Goal: Transaction & Acquisition: Purchase product/service

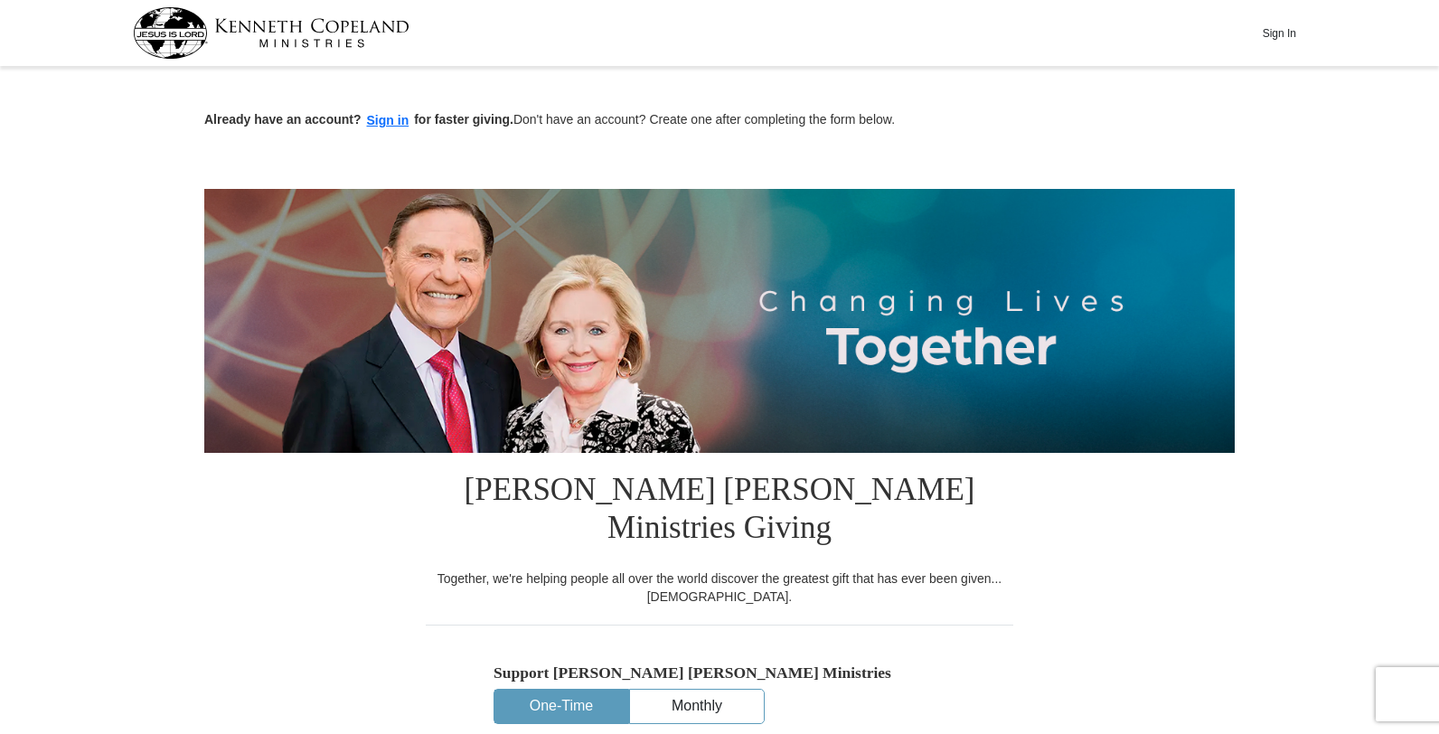
click at [564, 690] on button "One-Time" at bounding box center [562, 706] width 134 height 33
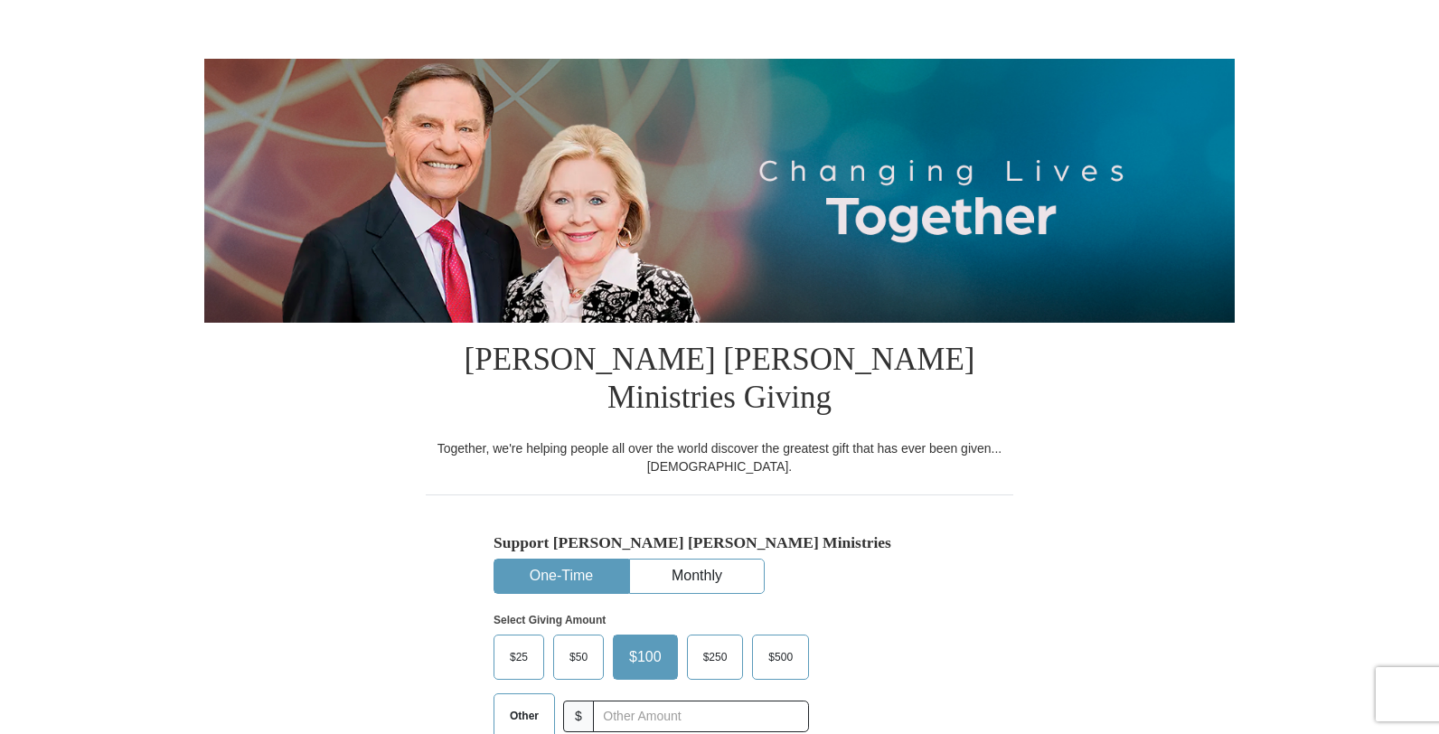
scroll to position [147, 0]
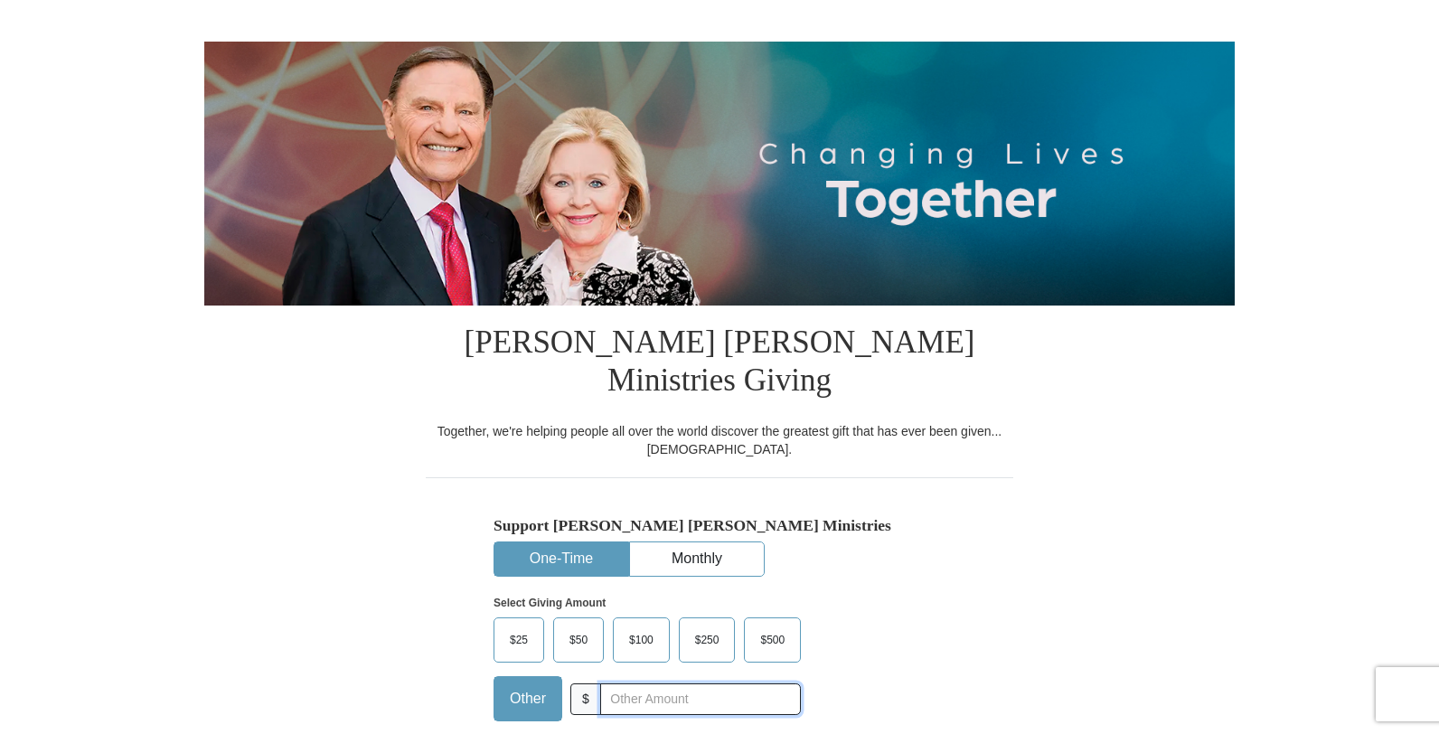
click at [626, 684] on input "text" at bounding box center [700, 700] width 201 height 32
type input "20"
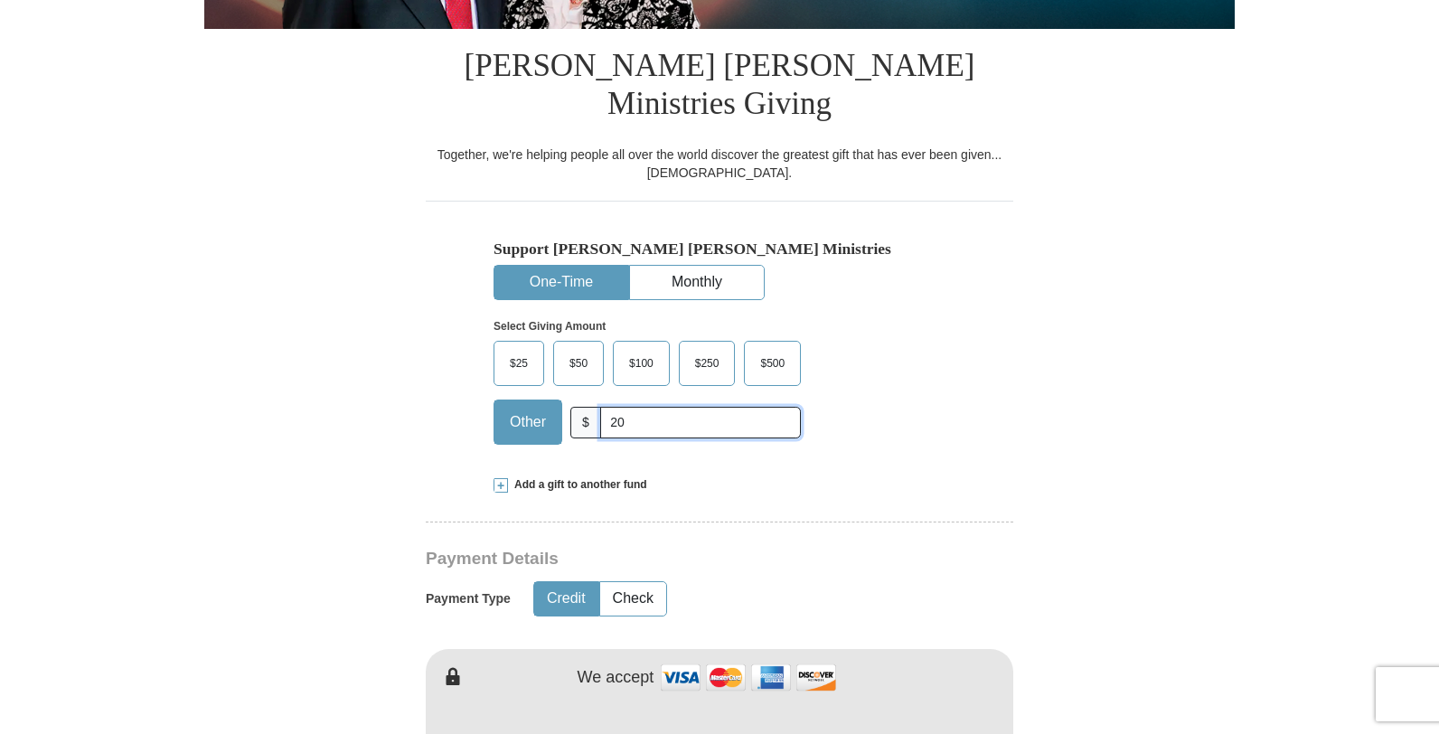
scroll to position [428, 0]
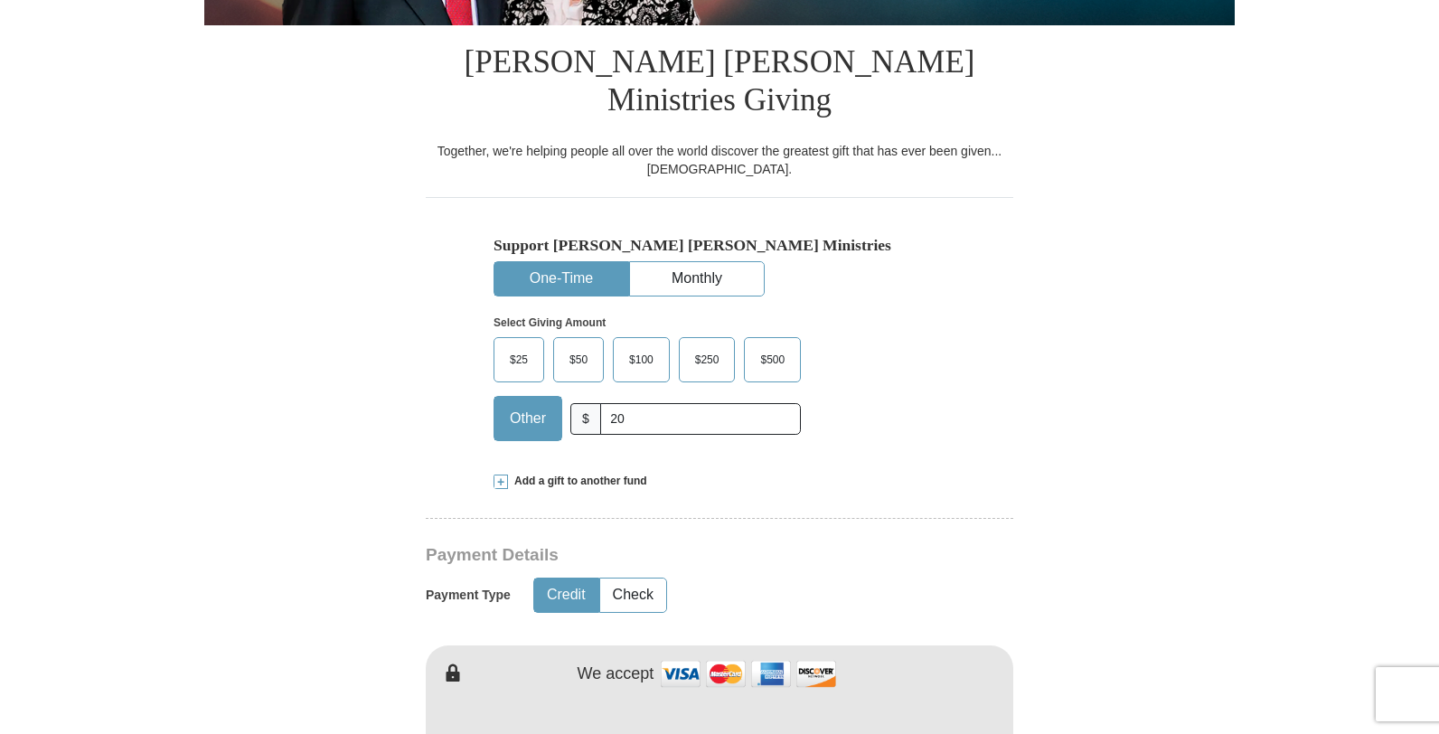
click at [559, 579] on button "Credit" at bounding box center [566, 595] width 64 height 33
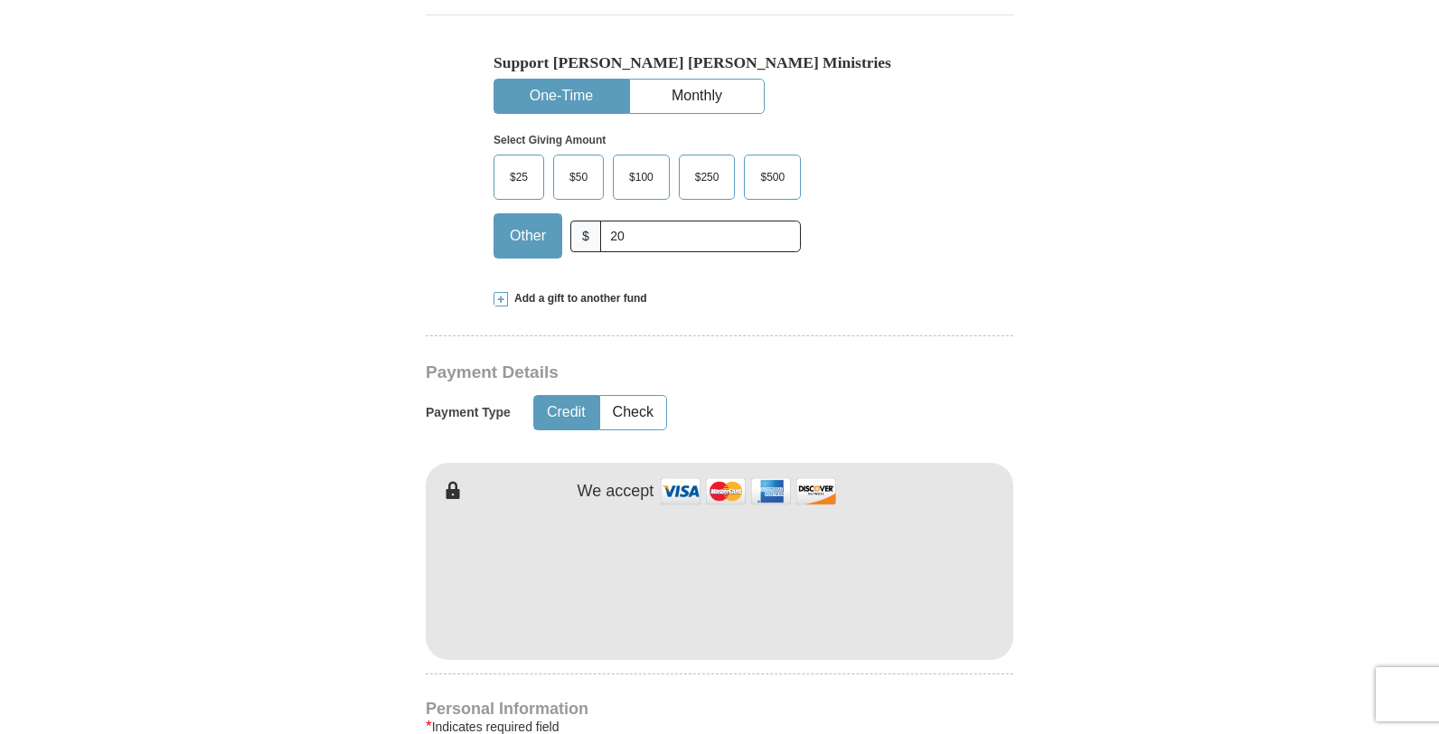
scroll to position [620, 0]
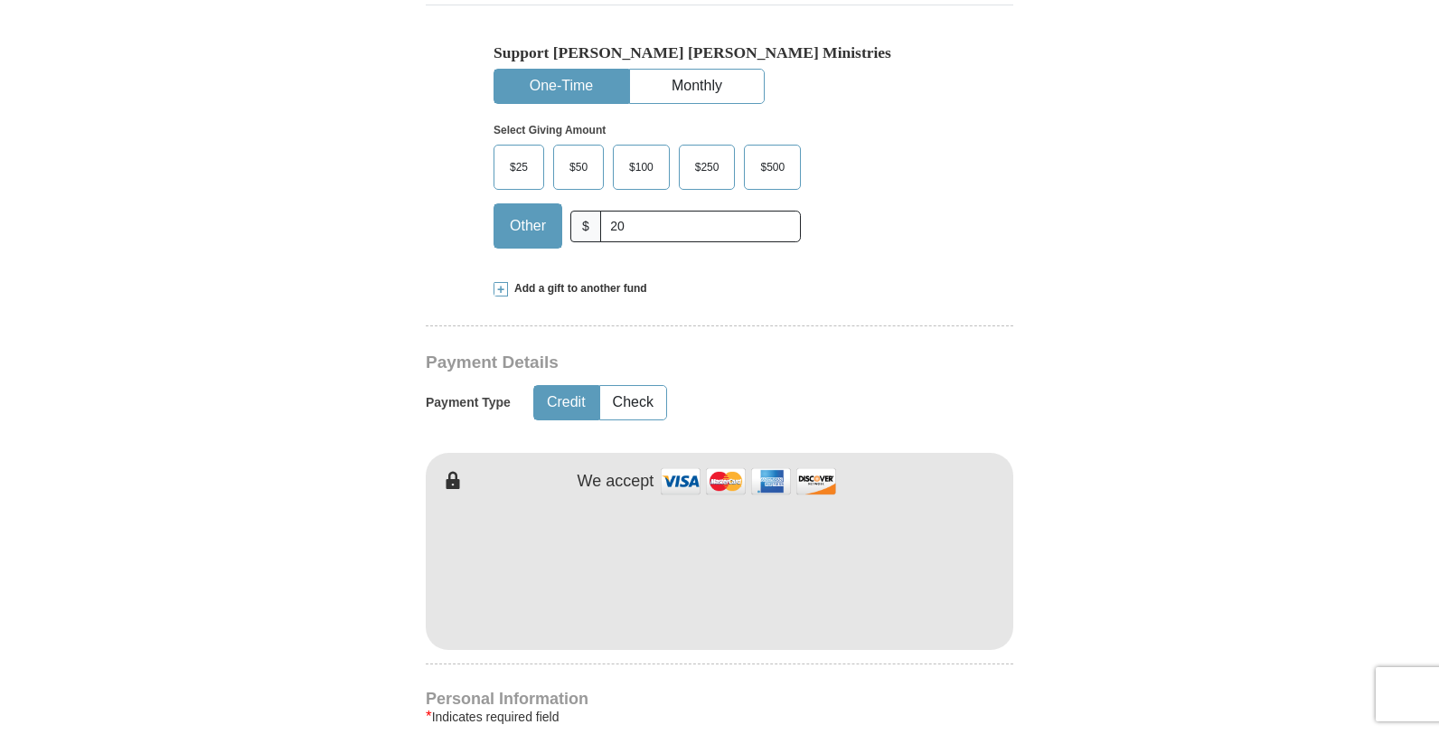
type input "[PERSON_NAME]"
type input "Tonne"
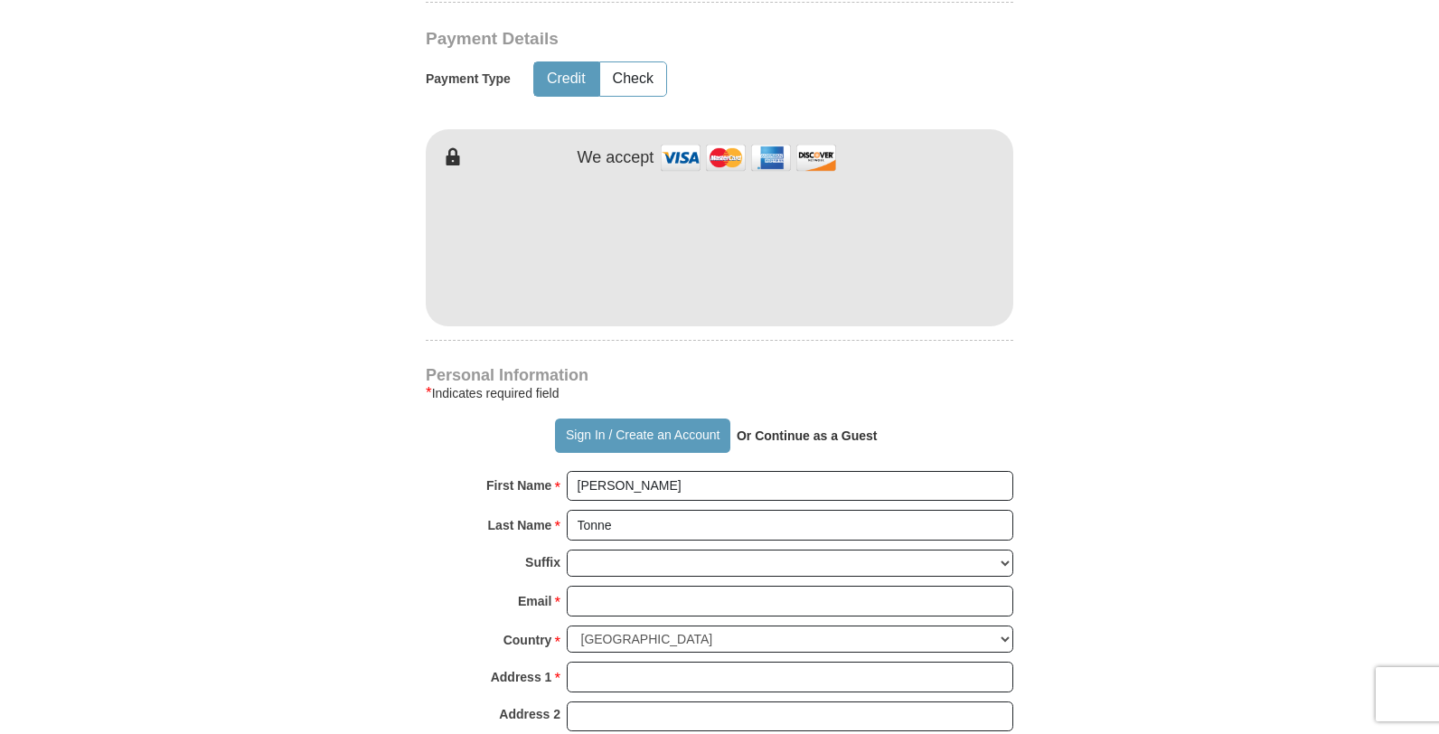
scroll to position [945, 0]
click at [627, 585] on input "Email *" at bounding box center [790, 600] width 447 height 31
type input "[EMAIL_ADDRESS][DOMAIN_NAME]"
type input "Apt [STREET_ADDRESS][PERSON_NAME]"
type input "DECATUR"
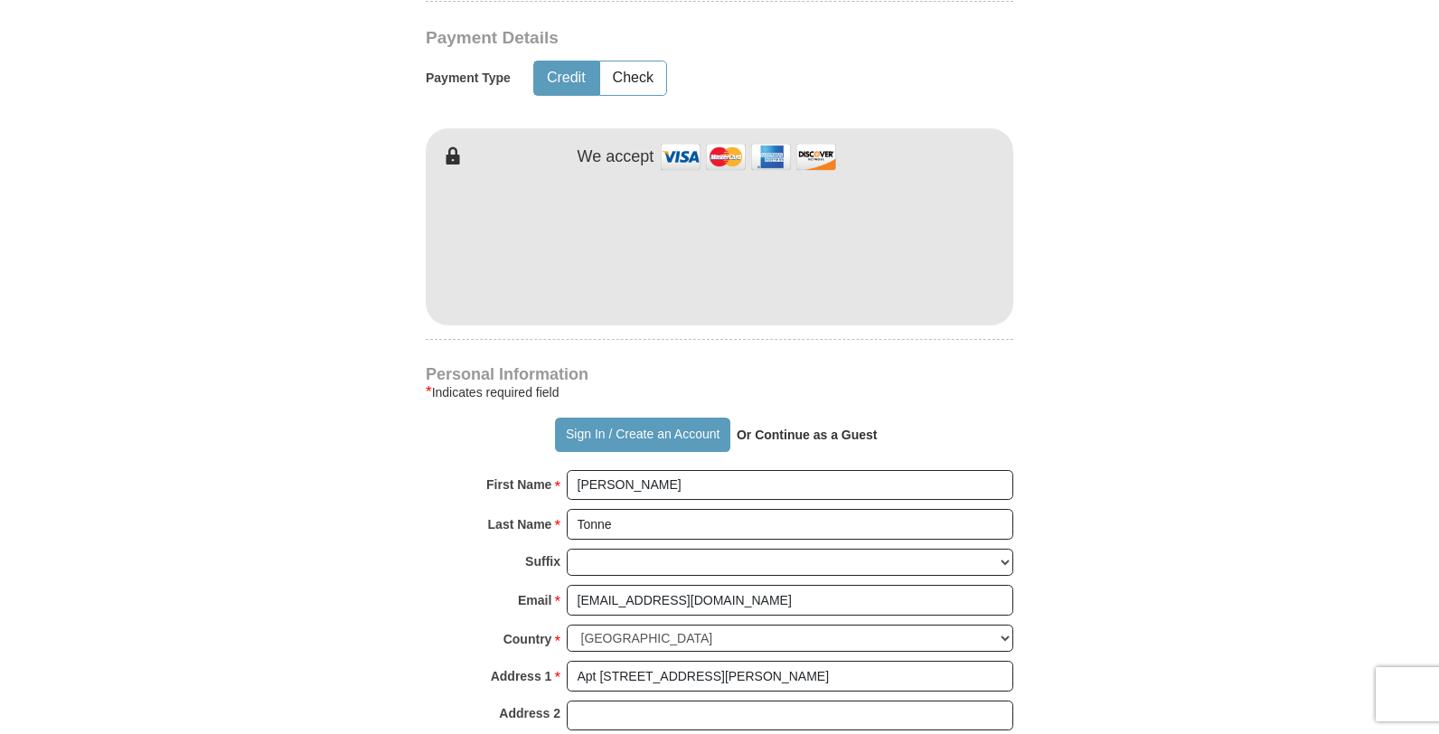
select select "GA"
type input "30033"
type input "4704875248"
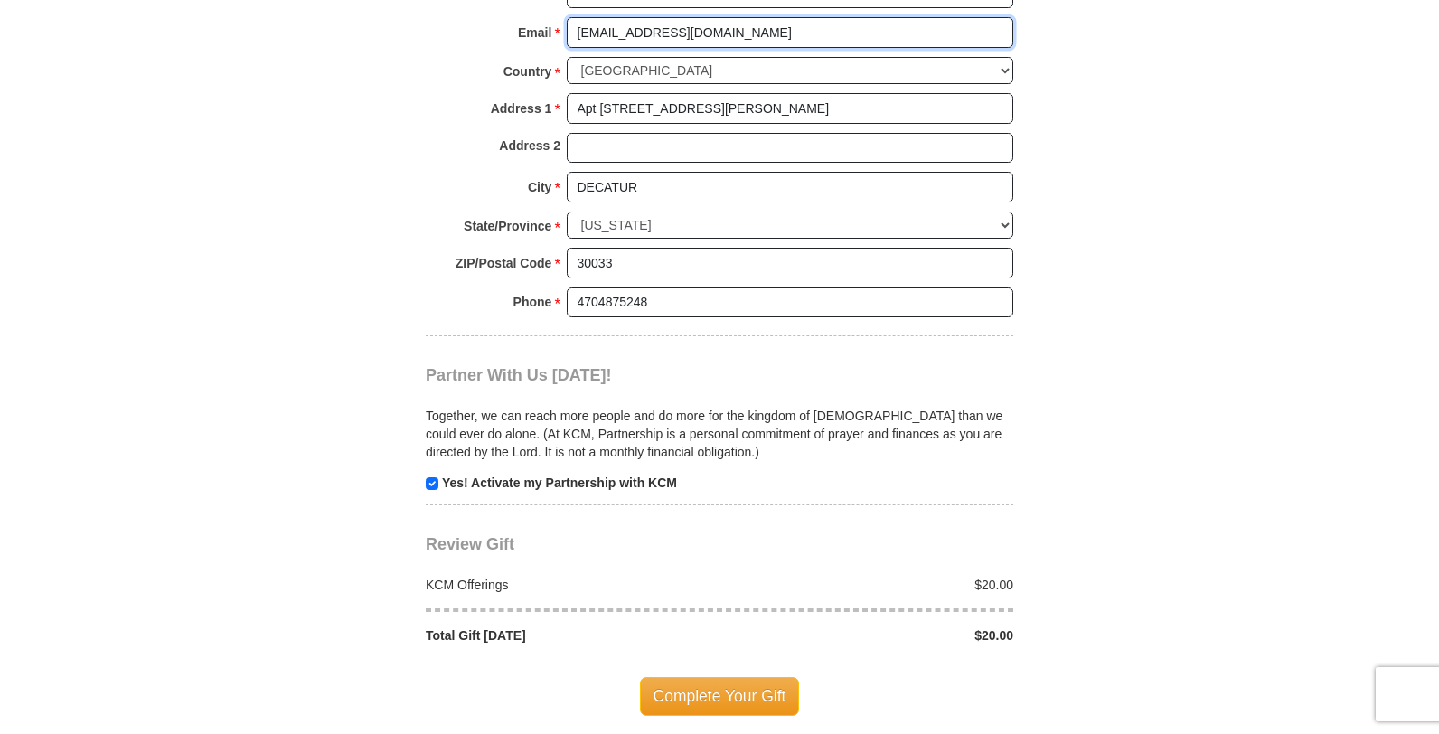
scroll to position [1515, 0]
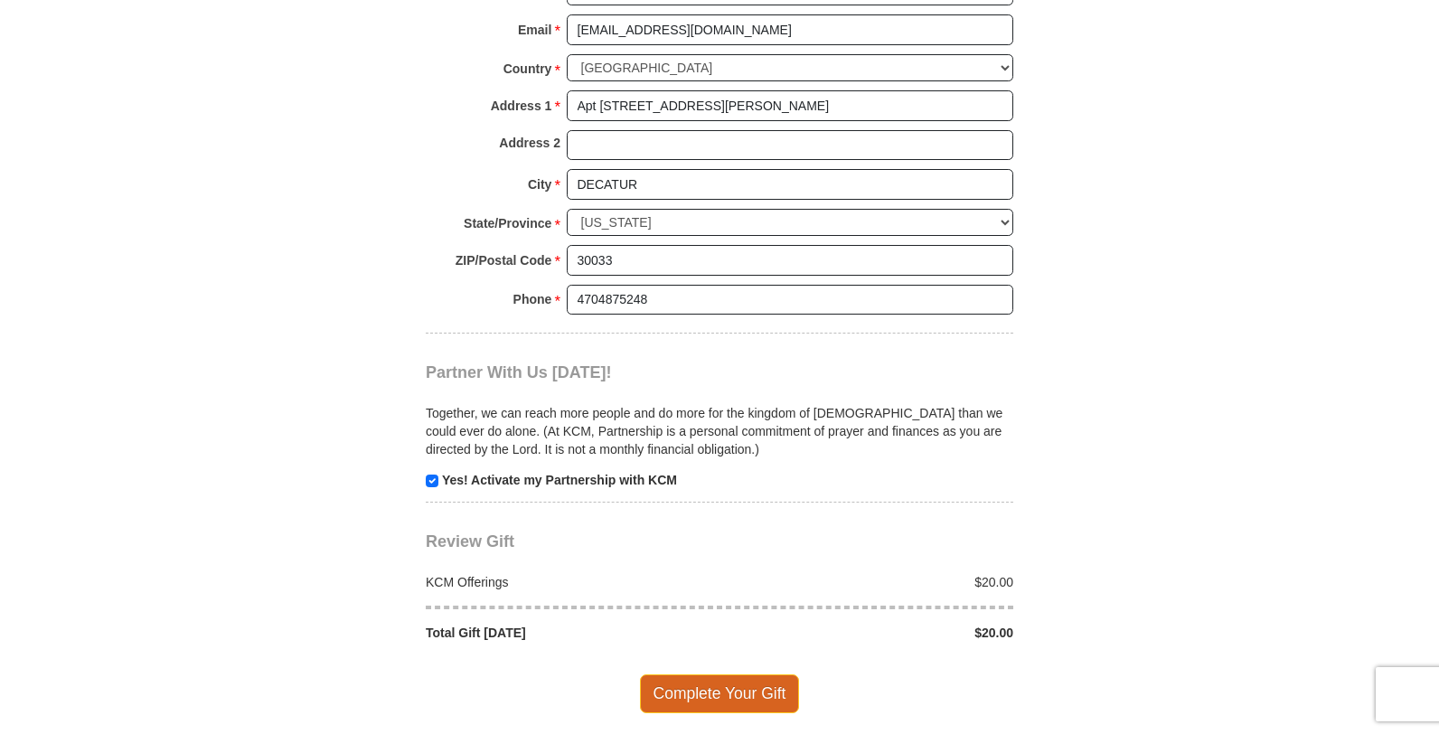
click at [706, 675] on span "Complete Your Gift" at bounding box center [720, 694] width 160 height 38
